Goal: Navigation & Orientation: Find specific page/section

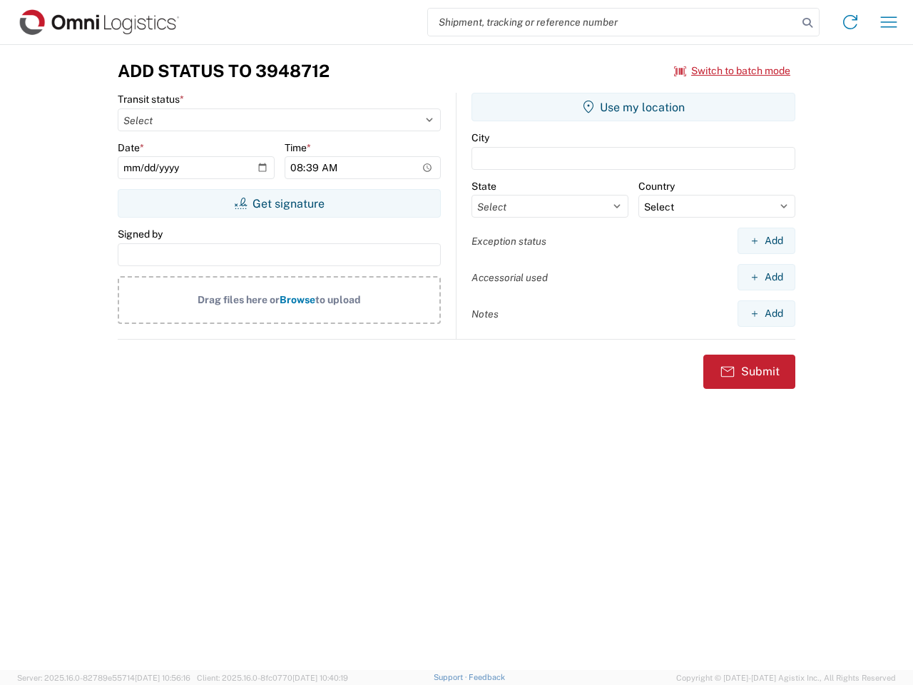
click at [613, 22] on input "search" at bounding box center [613, 22] width 370 height 27
click at [808, 23] on icon at bounding box center [808, 23] width 20 height 20
click at [851, 22] on icon at bounding box center [850, 22] width 23 height 23
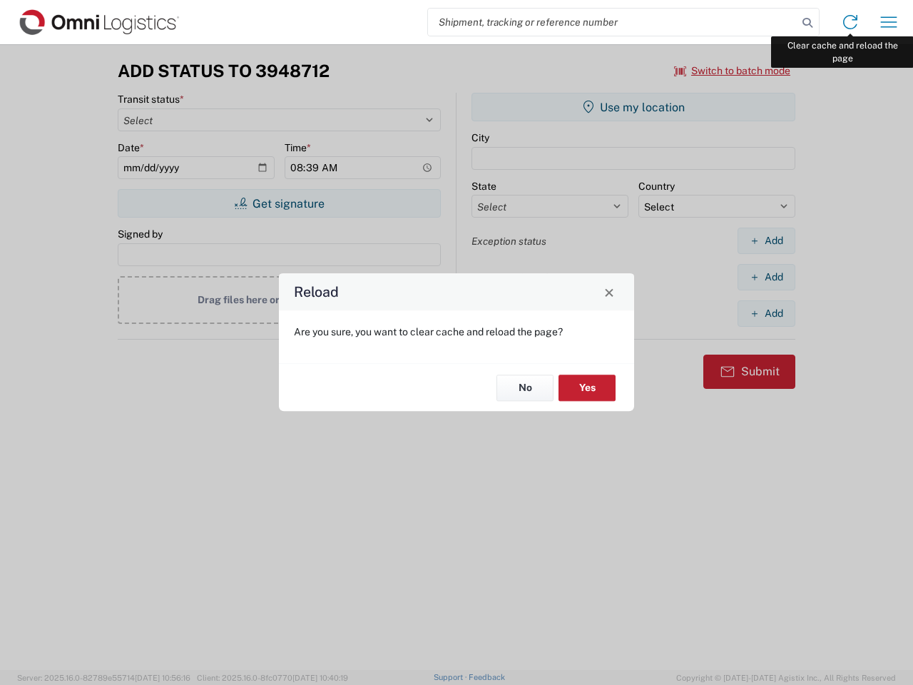
click at [889, 22] on div "Reload Are you sure, you want to clear cache and reload the page? No Yes" at bounding box center [456, 342] width 913 height 685
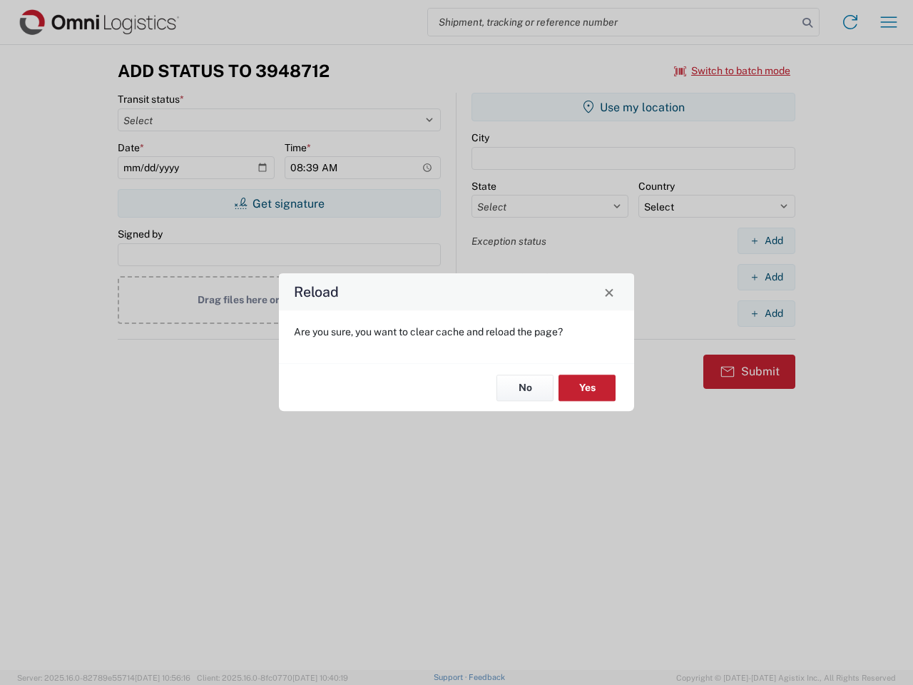
click at [733, 71] on div "Reload Are you sure, you want to clear cache and reload the page? No Yes" at bounding box center [456, 342] width 913 height 685
click at [279, 203] on div "Reload Are you sure, you want to clear cache and reload the page? No Yes" at bounding box center [456, 342] width 913 height 685
click at [634, 107] on div "Reload Are you sure, you want to clear cache and reload the page? No Yes" at bounding box center [456, 342] width 913 height 685
click at [766, 240] on div "Reload Are you sure, you want to clear cache and reload the page? No Yes" at bounding box center [456, 342] width 913 height 685
click at [766, 277] on div "Reload Are you sure, you want to clear cache and reload the page? No Yes" at bounding box center [456, 342] width 913 height 685
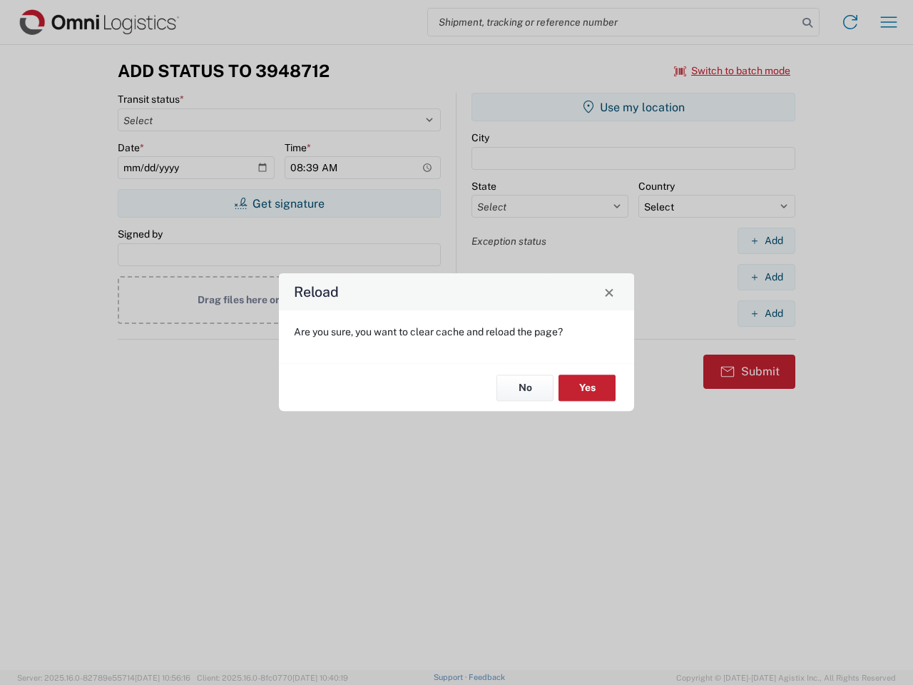
click at [766, 313] on div "Reload Are you sure, you want to clear cache and reload the page? No Yes" at bounding box center [456, 342] width 913 height 685
